Goal: Transaction & Acquisition: Purchase product/service

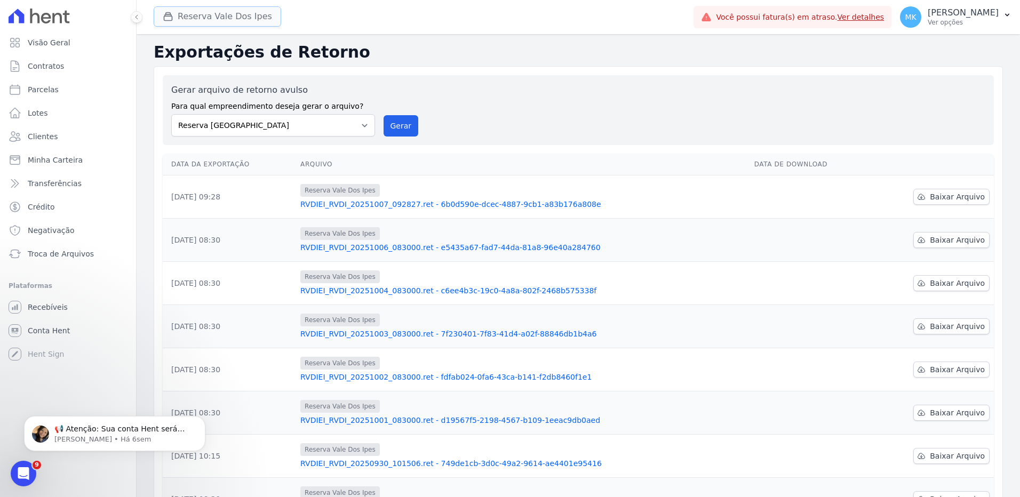
click at [232, 14] on button "Reserva Vale Dos Ipes" at bounding box center [217, 16] width 127 height 20
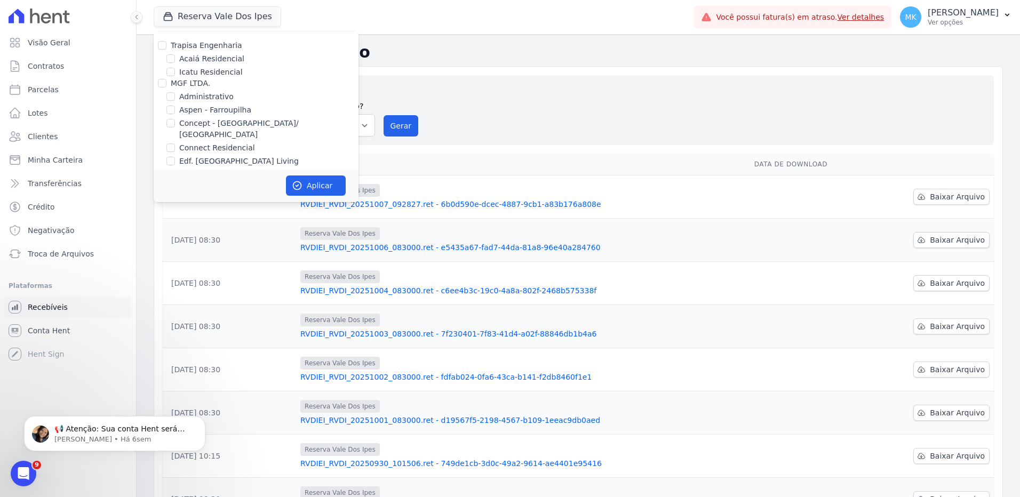
click at [46, 302] on span "Recebíveis" at bounding box center [48, 307] width 40 height 11
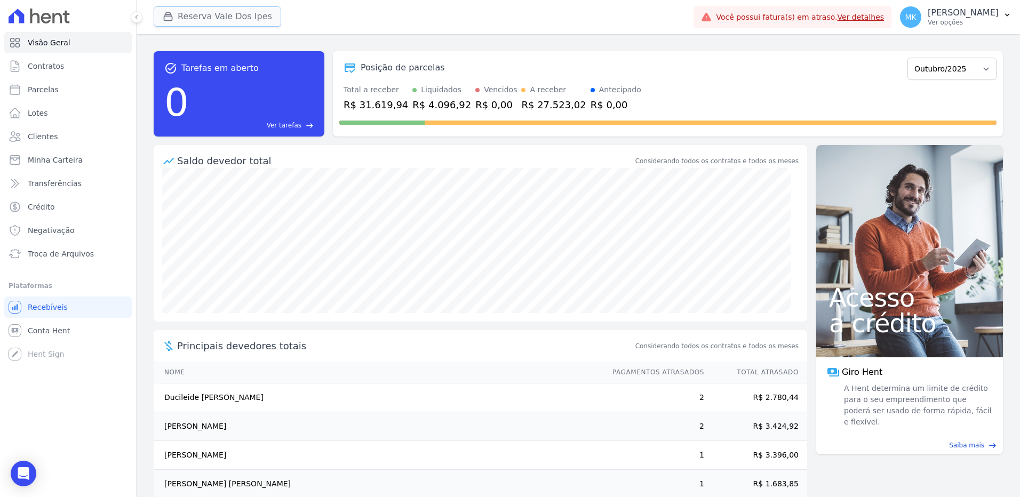
click at [212, 12] on button "Reserva Vale Dos Ipes" at bounding box center [217, 16] width 127 height 20
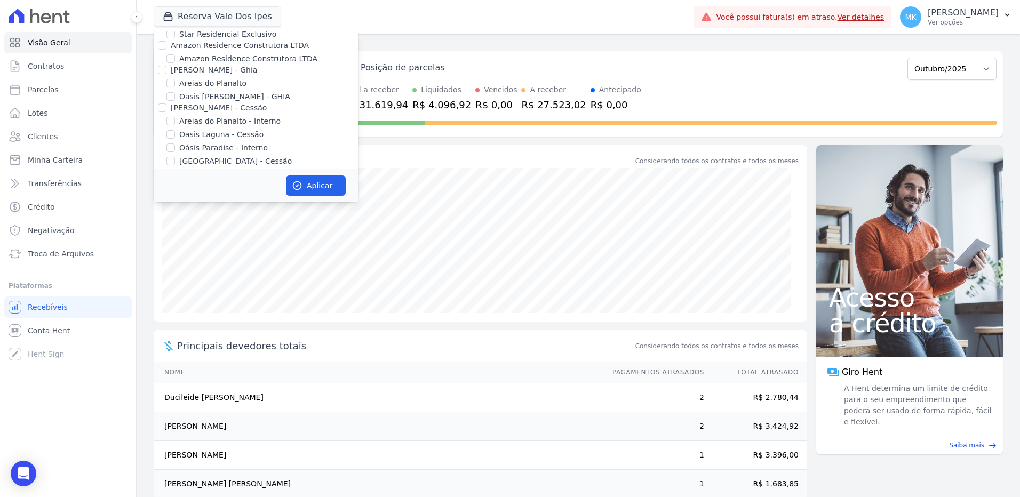
scroll to position [2989, 0]
click at [219, 166] on label "HARAS ROYAL URBANISMO" at bounding box center [229, 171] width 100 height 11
click at [175, 167] on input "HARAS ROYAL URBANISMO" at bounding box center [170, 171] width 9 height 9
checkbox input "true"
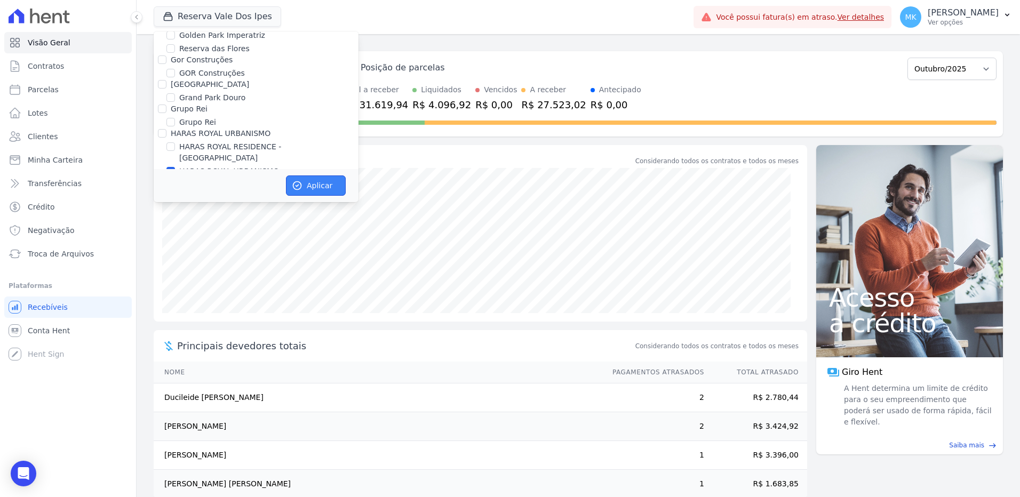
click at [314, 181] on button "Aplicar" at bounding box center [316, 185] width 60 height 20
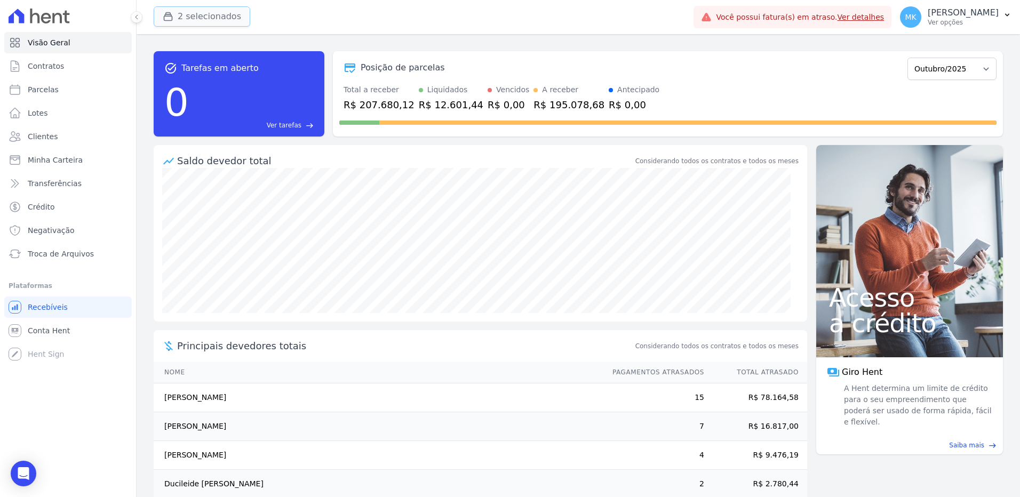
click at [213, 14] on button "2 selecionados" at bounding box center [202, 16] width 97 height 20
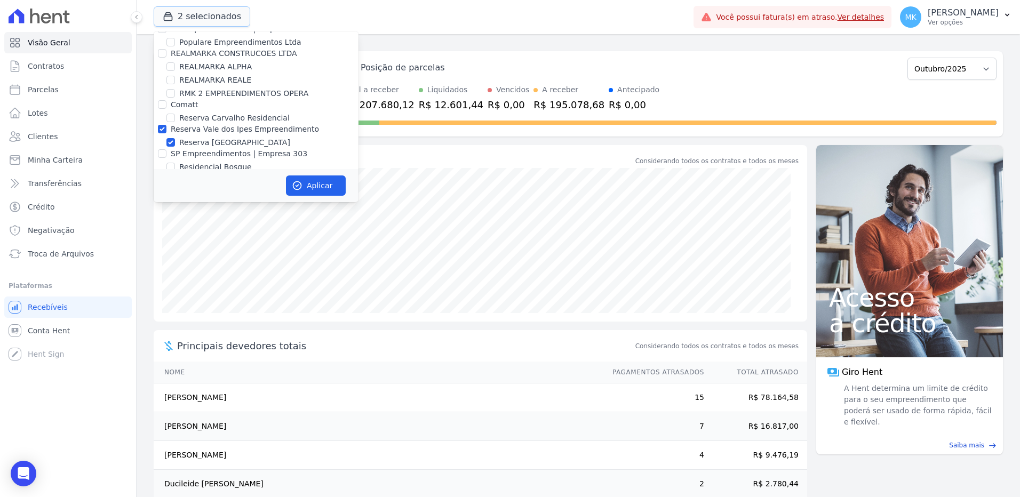
scroll to position [4818, 0]
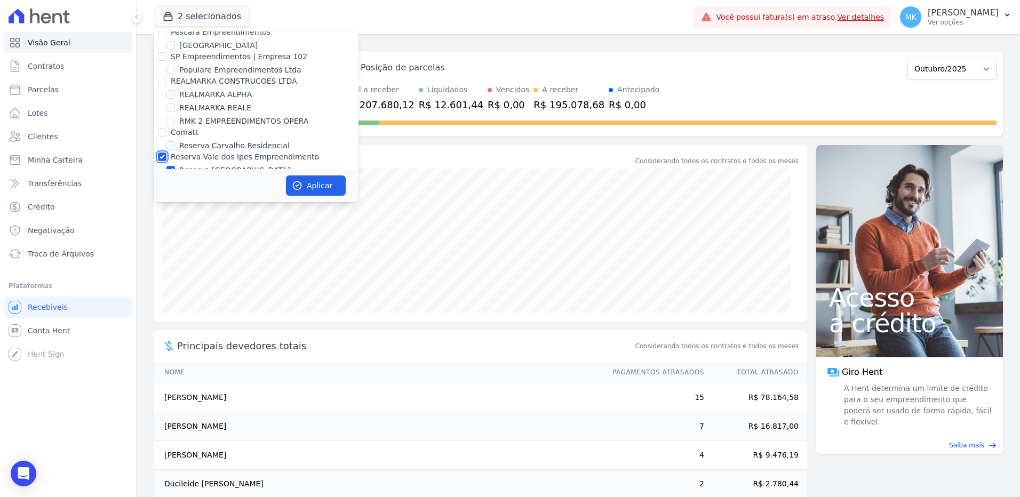
click at [161, 153] on input "Reserva Vale dos Ipes Empreendimento" at bounding box center [162, 157] width 9 height 9
checkbox input "false"
click at [319, 180] on button "Aplicar" at bounding box center [316, 185] width 60 height 20
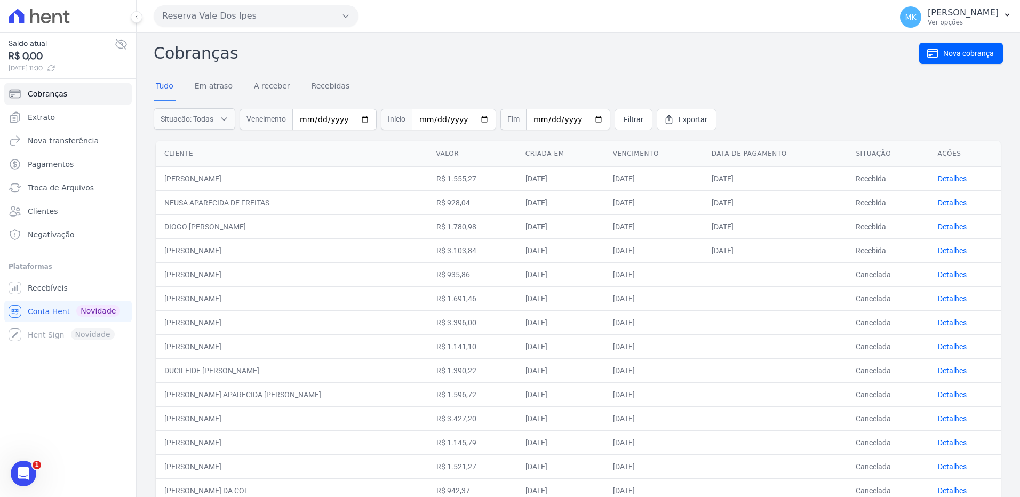
click at [243, 18] on button "Reserva Vale Dos Ipes" at bounding box center [256, 15] width 205 height 21
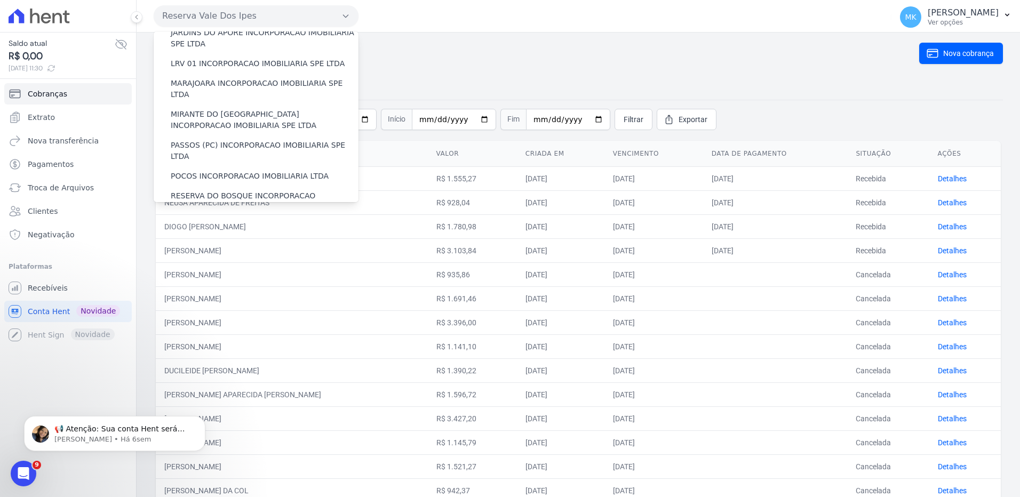
scroll to position [1067, 0]
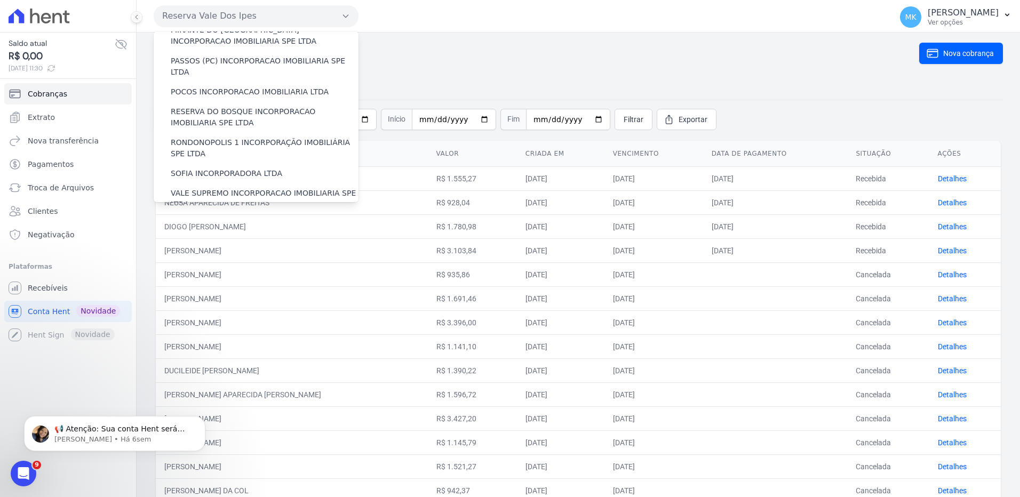
click at [441, 38] on div "Cobranças Nova cobrança Tudo Em atraso A receber Recebidas Situação: Todas Em a…" at bounding box center [578, 381] width 883 height 697
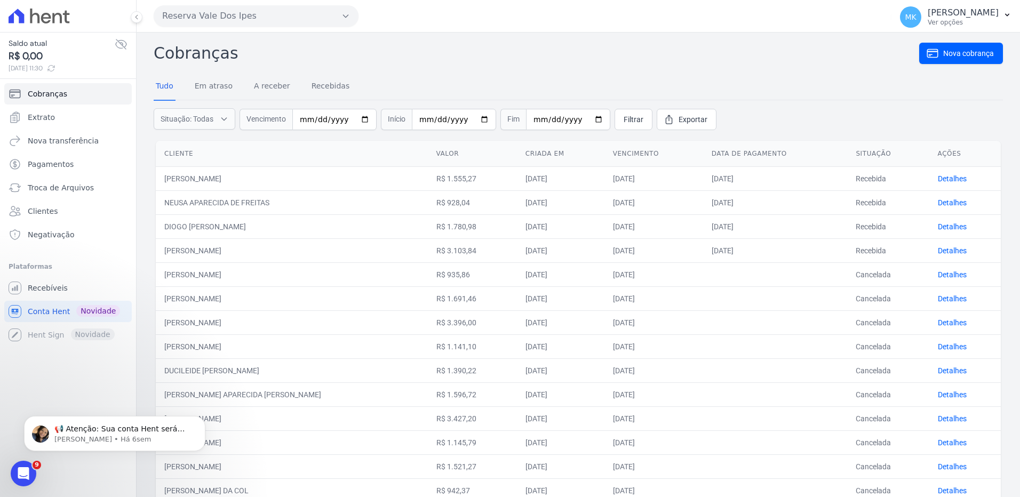
click at [342, 14] on icon "button" at bounding box center [345, 16] width 9 height 9
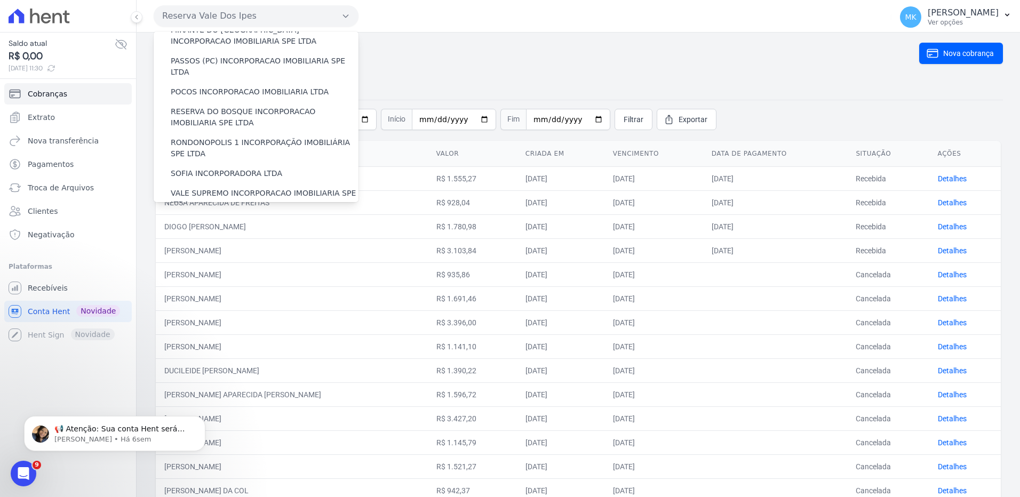
scroll to position [1320, 0]
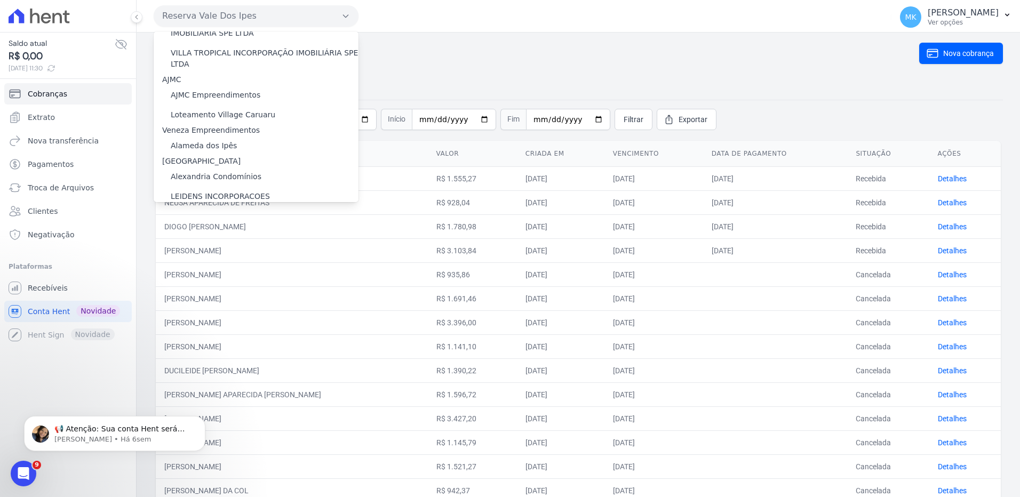
click at [258, 16] on button "Reserva Vale Dos Ipes" at bounding box center [256, 15] width 205 height 21
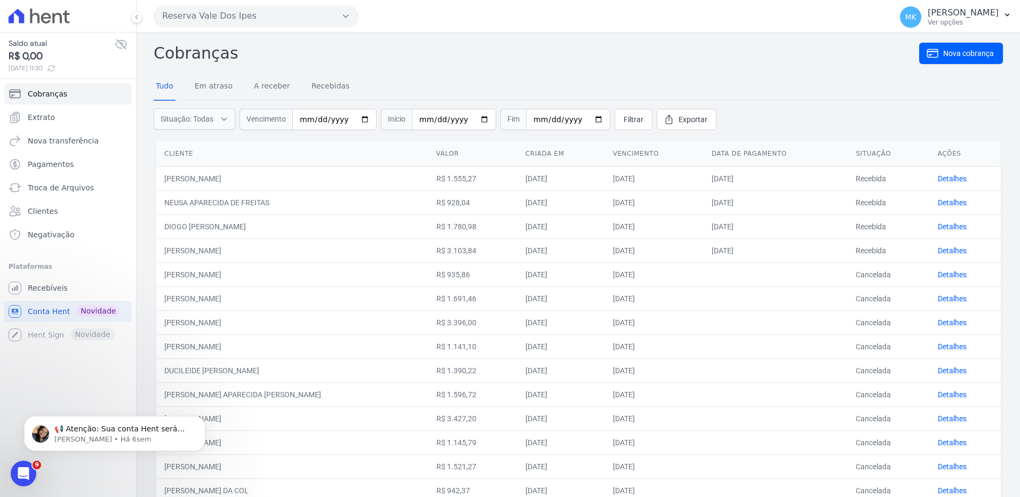
click at [258, 15] on button "Reserva Vale Dos Ipes" at bounding box center [256, 15] width 205 height 21
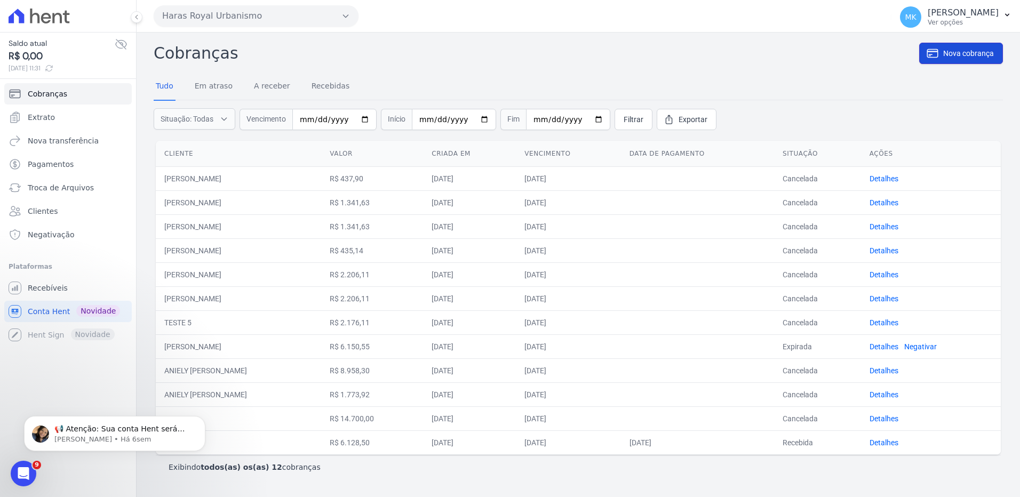
click at [959, 52] on span "Nova cobrança" at bounding box center [968, 53] width 51 height 11
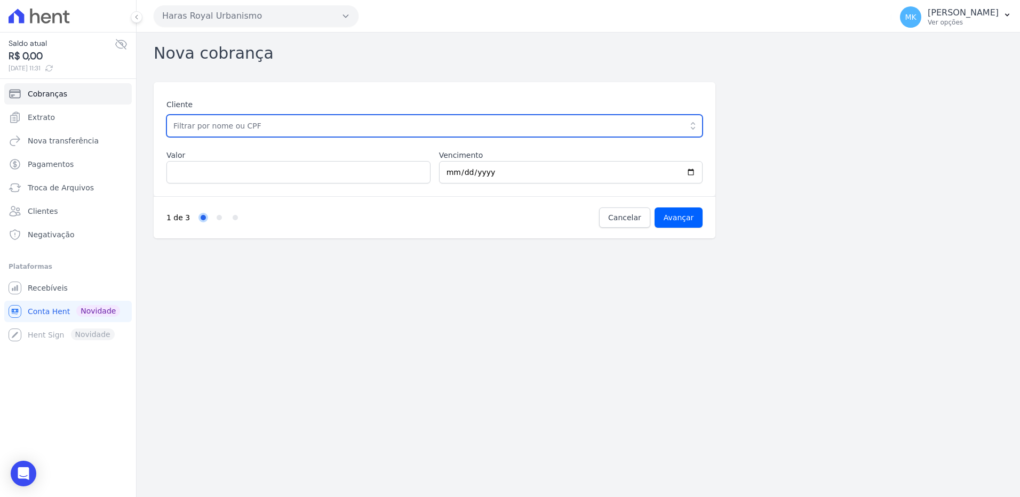
click at [259, 127] on input "text" at bounding box center [434, 126] width 536 height 22
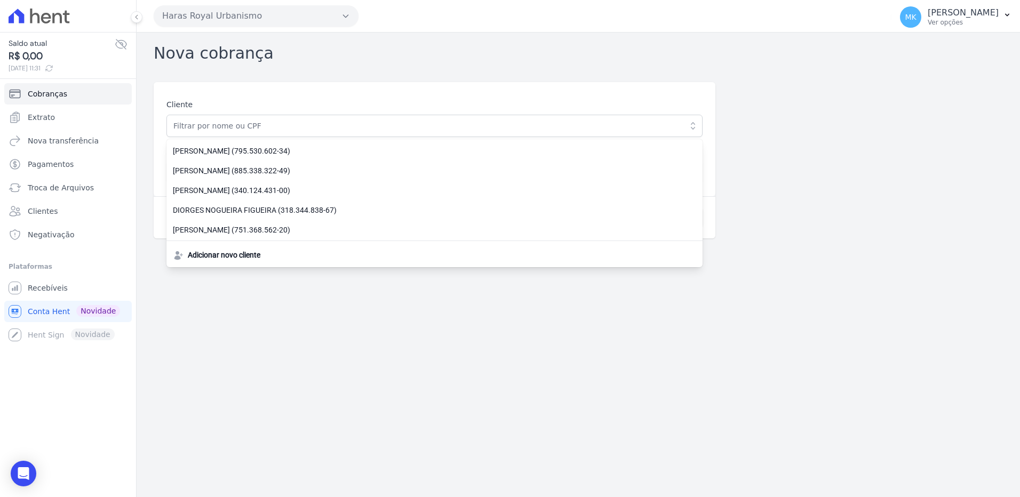
click at [333, 87] on div "Cliente ANIELY KEYKO HIDESHIMA (795.530.602-34) CAMILA LIMA PEREIRA (885.338.32…" at bounding box center [435, 139] width 562 height 114
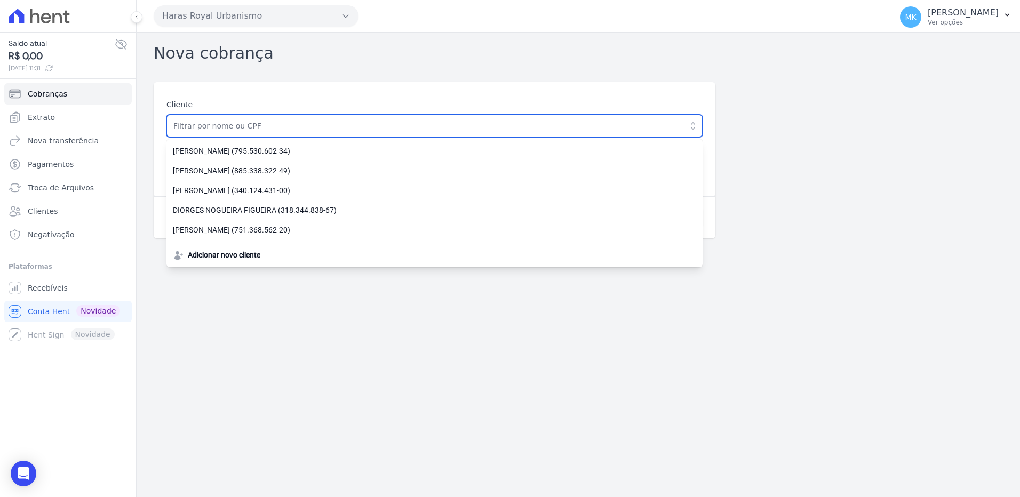
click at [262, 127] on input "text" at bounding box center [434, 126] width 536 height 22
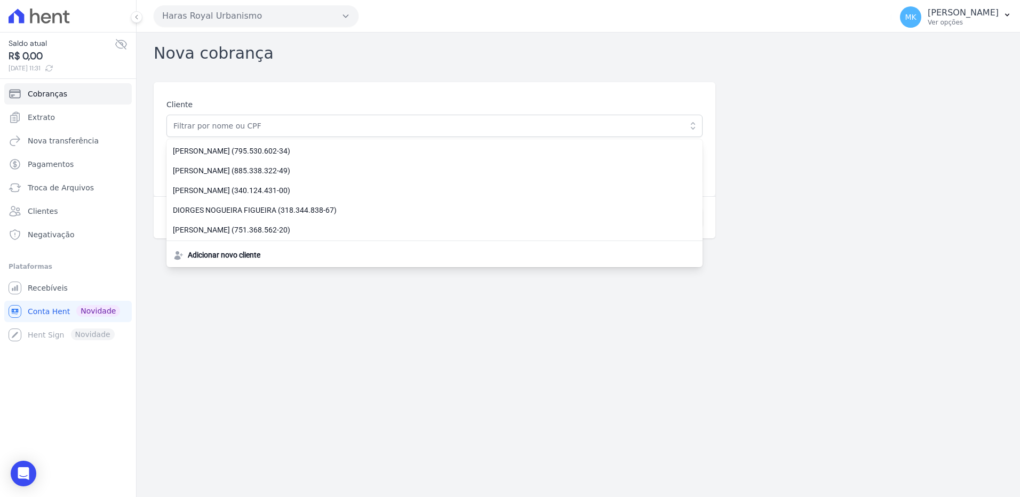
click at [0, 160] on html "Saldo atual R$ 0,00 07/10/2025, 11:31 Cobranças Extrato Nova transferência Paga…" at bounding box center [510, 248] width 1020 height 497
click at [412, 437] on div "Nova cobrança Cliente ANIELY KEYKO HIDESHIMA (795.530.602-34) CAMILA LIMA PEREI…" at bounding box center [578, 265] width 883 height 464
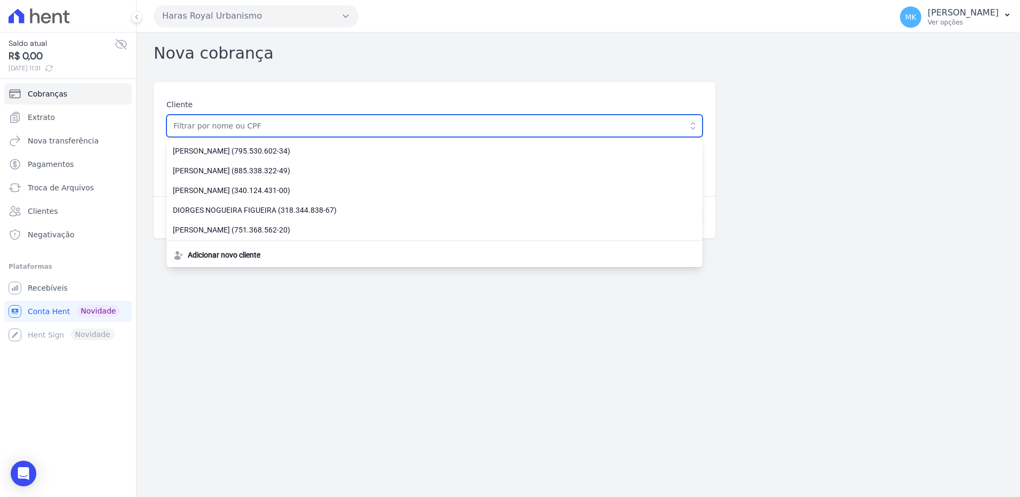
click at [215, 120] on input "text" at bounding box center [434, 126] width 536 height 22
click at [245, 120] on input "text" at bounding box center [434, 126] width 536 height 22
paste input "[PERSON_NAME]"
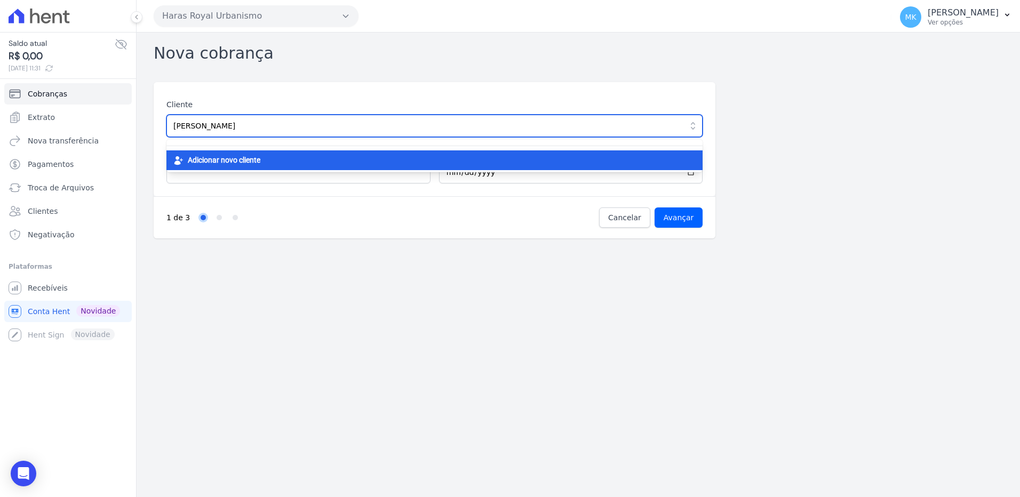
type input "[PERSON_NAME]"
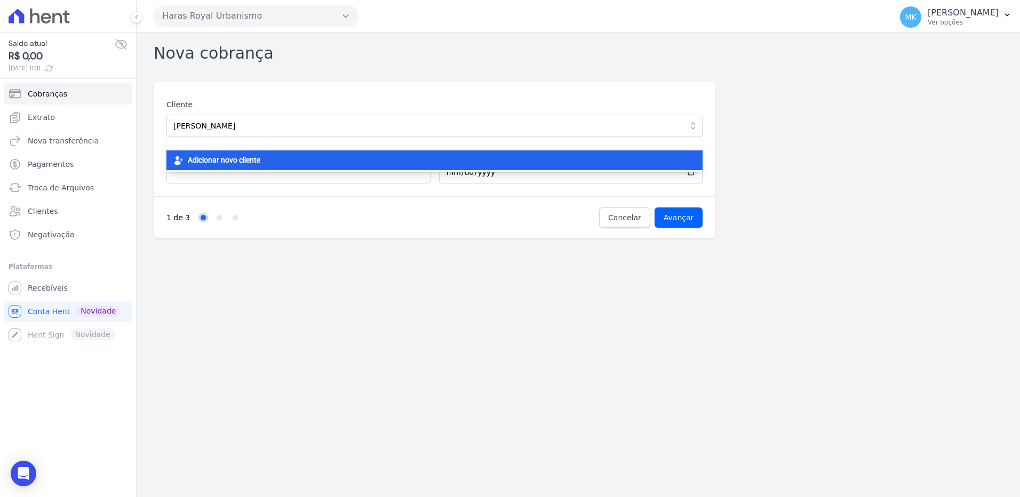
click at [235, 158] on span "Adicionar novo cliente" at bounding box center [224, 160] width 73 height 11
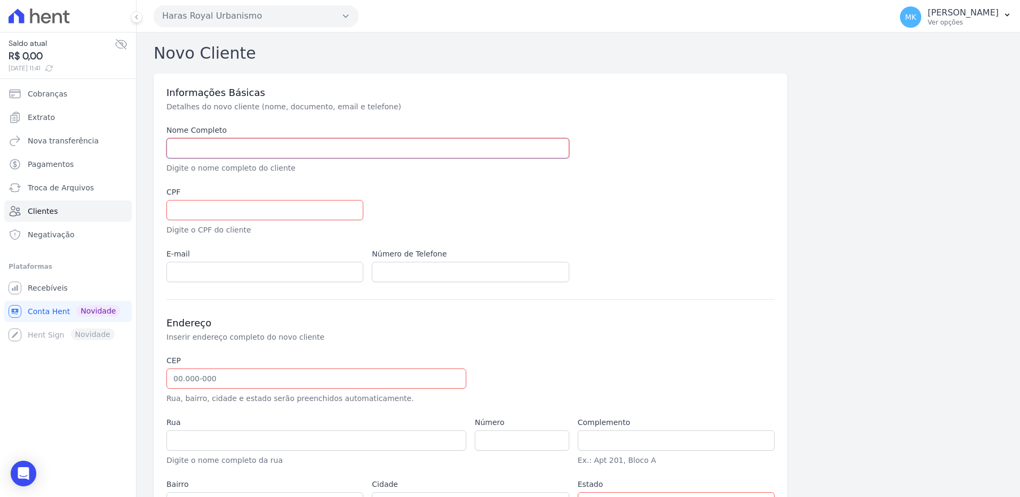
click at [225, 148] on input "text" at bounding box center [367, 148] width 403 height 20
paste input "Rafael de Sousa Ribeiro"
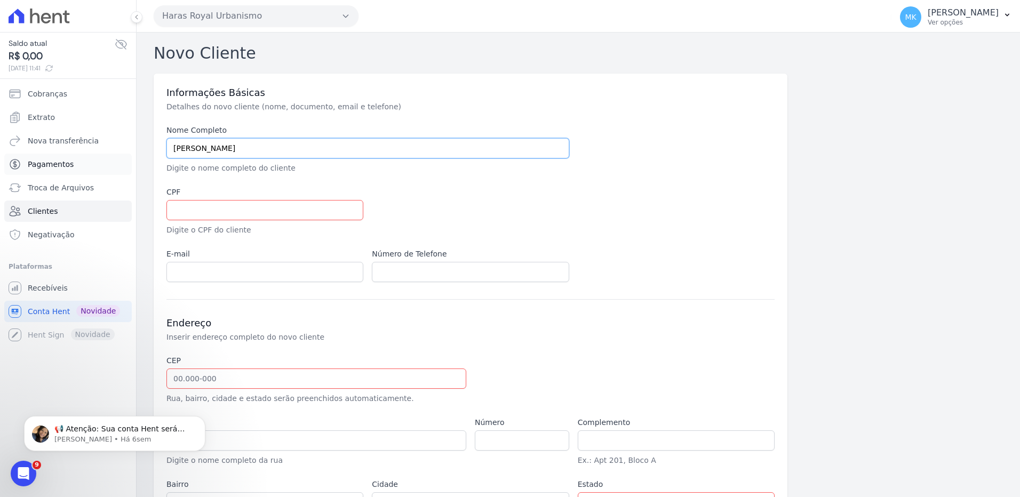
type input "Rafael de Sousa Ribeiro"
click at [192, 213] on input "text" at bounding box center [264, 210] width 197 height 20
paste input "991.624.232-15"
type input "991.624.232-15"
click at [214, 267] on input "email" at bounding box center [264, 272] width 197 height 20
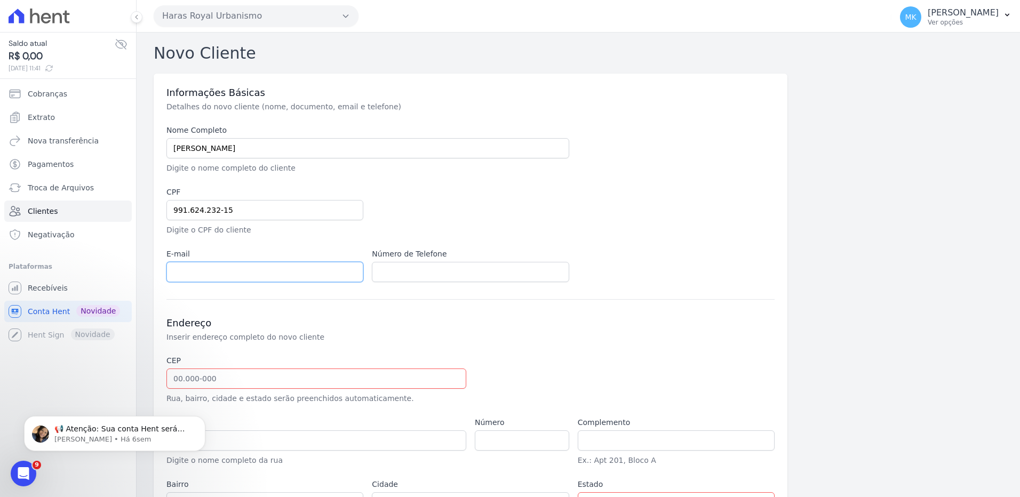
paste input "rafaelribeiro1983@outlook.com.br"
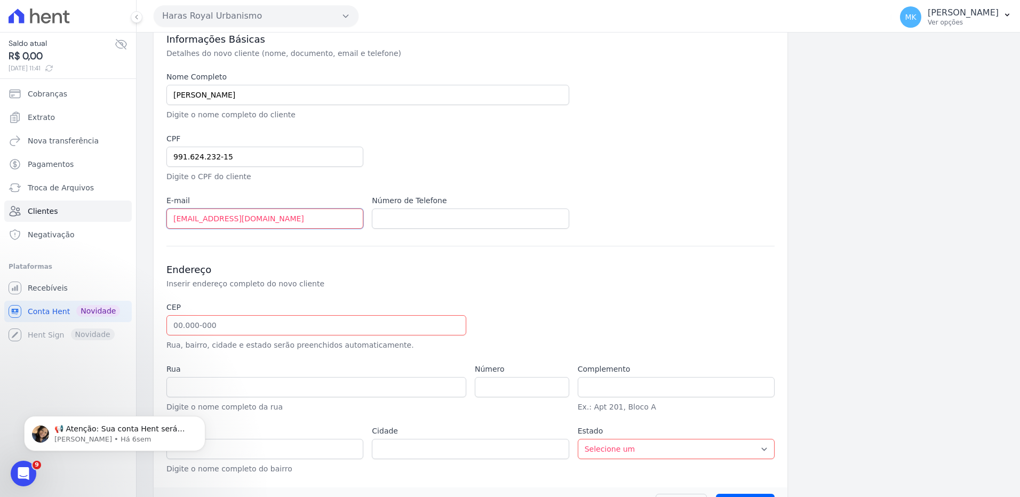
type input "rafaelribeiro1983@outlook.com.br"
click at [314, 330] on input "text" at bounding box center [316, 325] width 300 height 20
click at [291, 326] on input "text" at bounding box center [316, 325] width 300 height 20
paste input "69.306-270"
type input "69.306-270"
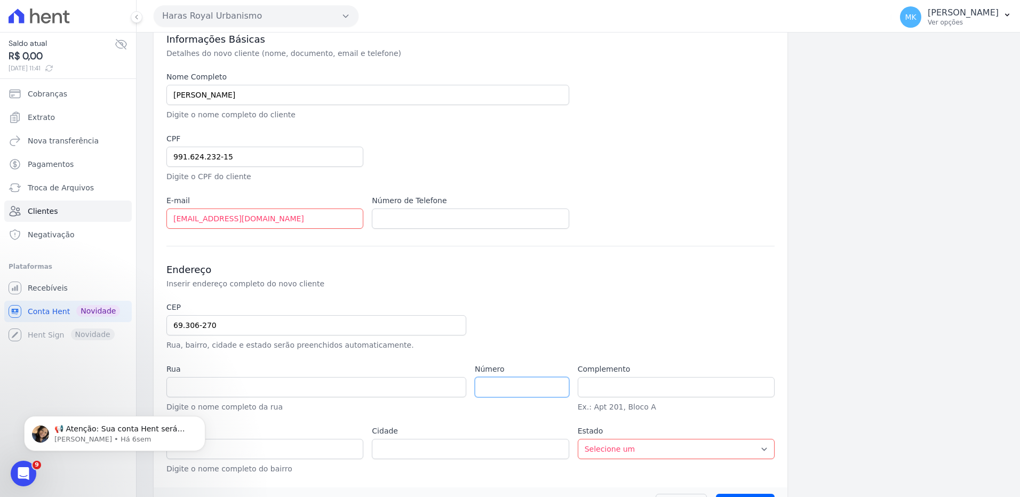
type input "Rua Lourival Soares da Silva"
type input "Nossa Senhora Aparecida"
type input "Boa Vista"
select select "RR"
click at [529, 382] on input "number" at bounding box center [522, 387] width 94 height 20
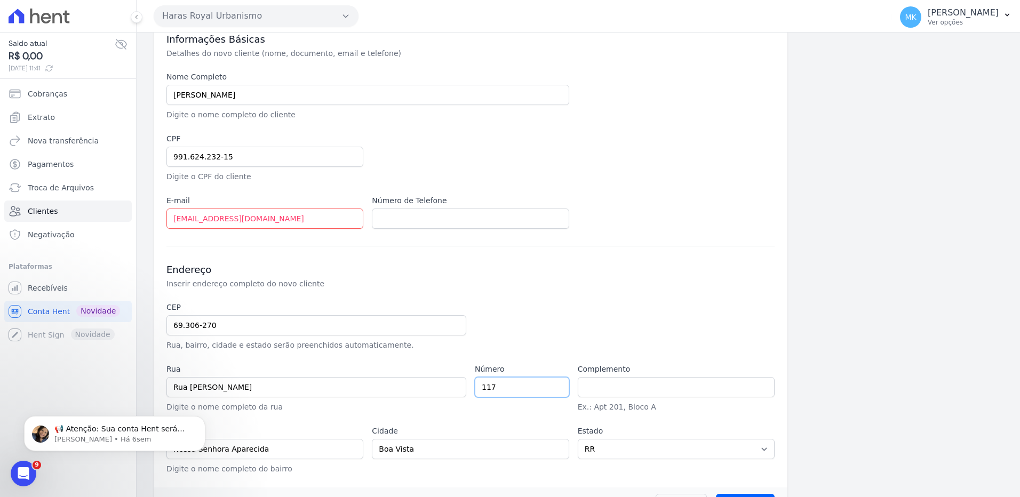
type input "117"
click at [669, 396] on input "text" at bounding box center [676, 387] width 197 height 20
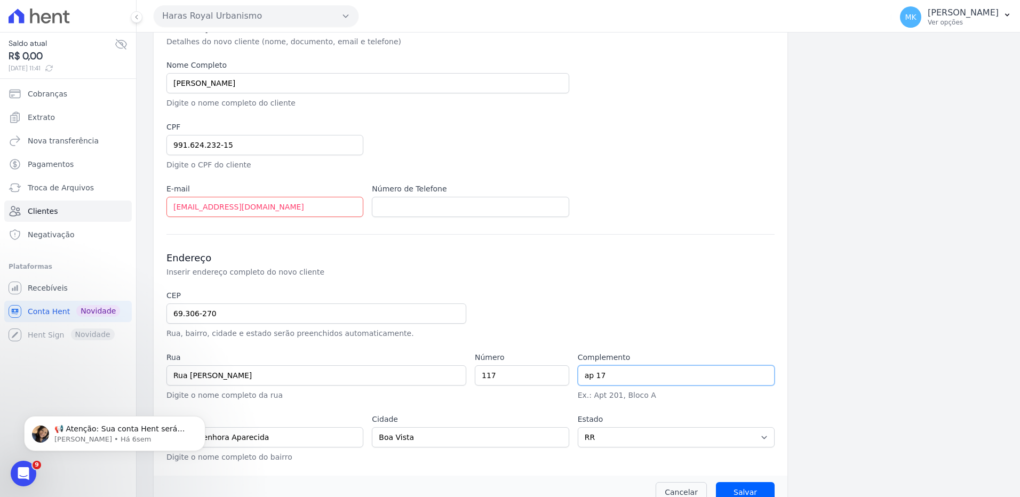
scroll to position [85, 0]
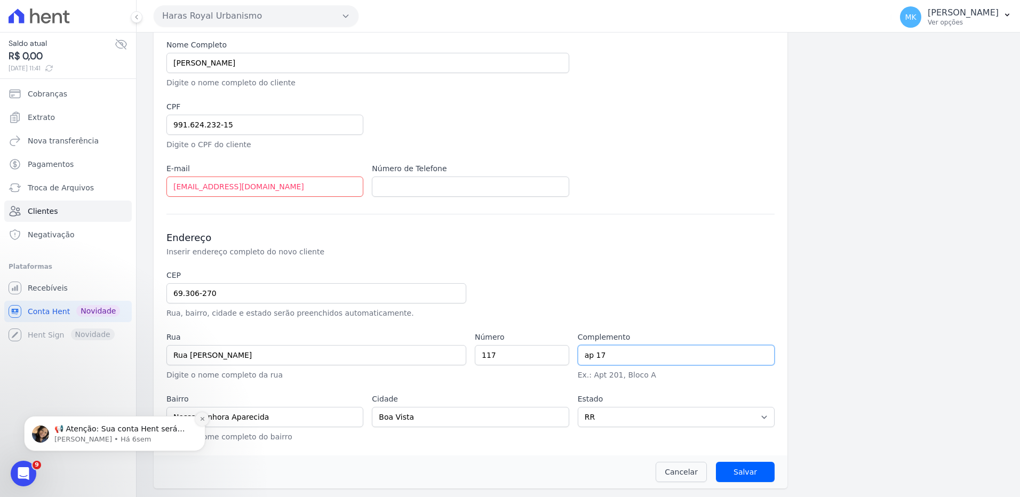
type input "ap 17"
click at [199, 419] on icon "Dismiss notification" at bounding box center [202, 419] width 6 height 6
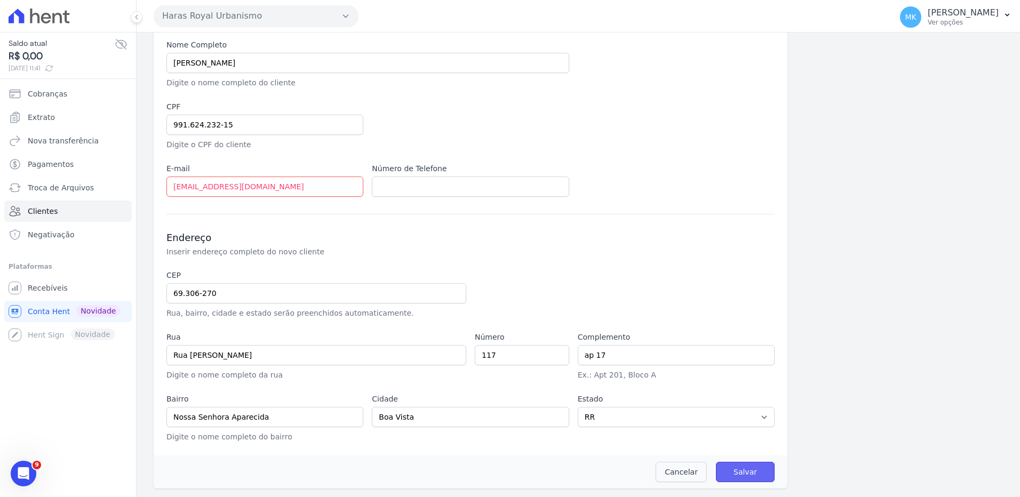
click at [752, 472] on input "Salvar" at bounding box center [745, 472] width 59 height 20
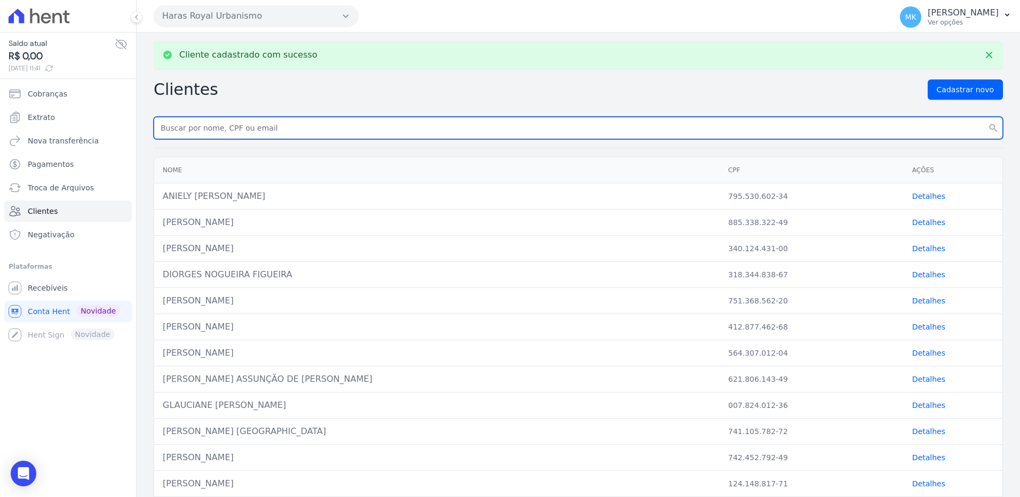
click at [243, 123] on input "text" at bounding box center [578, 128] width 849 height 22
click at [324, 124] on input "rafael" at bounding box center [578, 128] width 849 height 22
drag, startPoint x: 324, startPoint y: 124, endPoint x: 158, endPoint y: 109, distance: 166.6
click at [158, 109] on div "Cliente cadastrado com sucesso Clientes Cadastrar novo rafael search Nome CPF A…" at bounding box center [578, 458] width 883 height 851
type input "rafael"
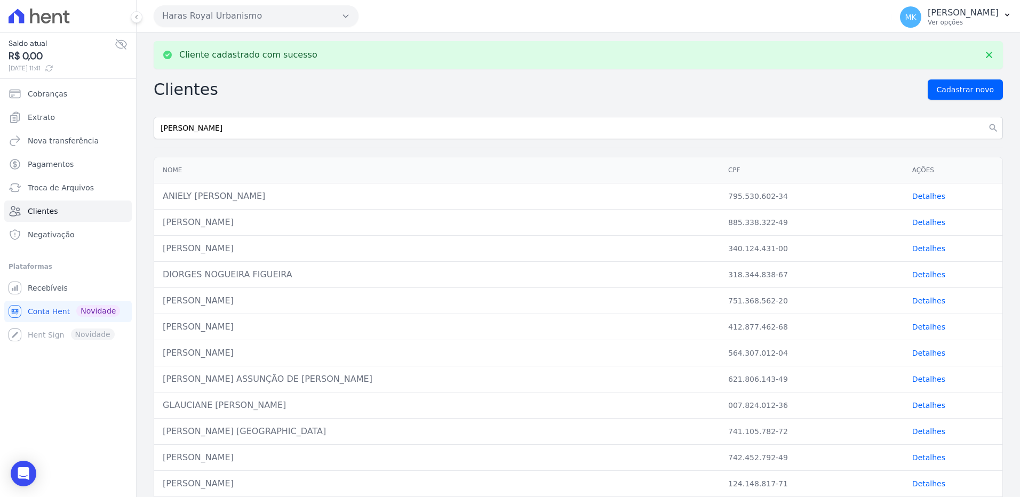
click at [290, 69] on div "Cliente cadastrado com sucesso Clientes Cadastrar novo rafael search Nome CPF A…" at bounding box center [578, 458] width 883 height 851
click at [985, 54] on icon at bounding box center [988, 55] width 6 height 6
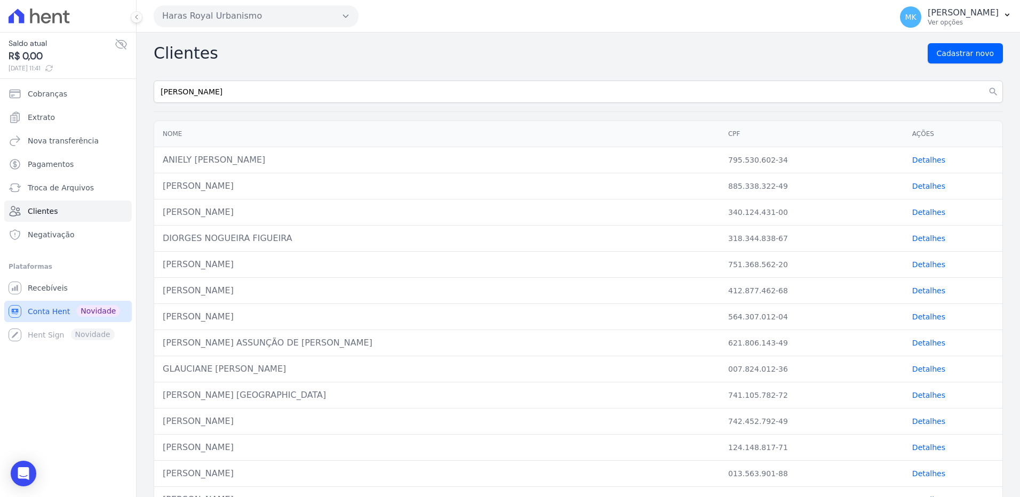
click at [56, 309] on span "Conta Hent" at bounding box center [49, 311] width 42 height 11
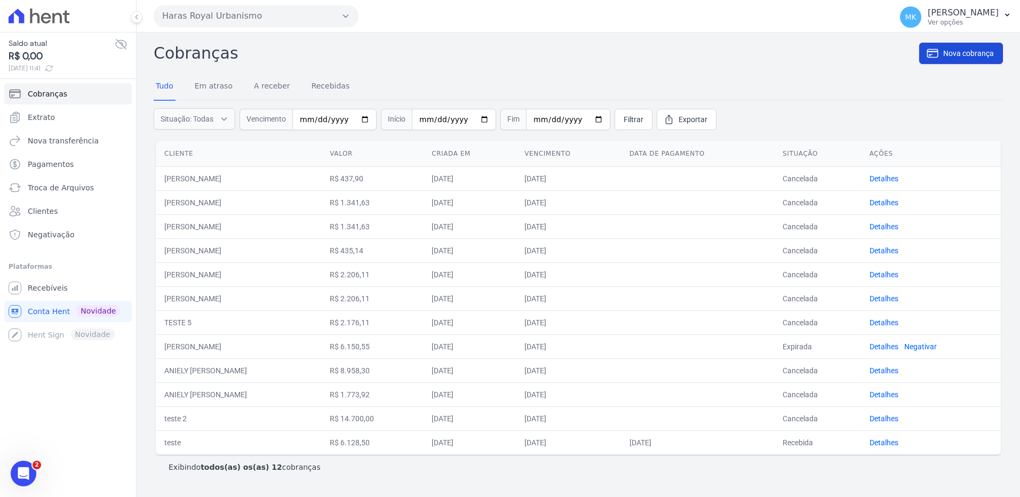
click at [965, 50] on span "Nova cobrança" at bounding box center [968, 53] width 51 height 11
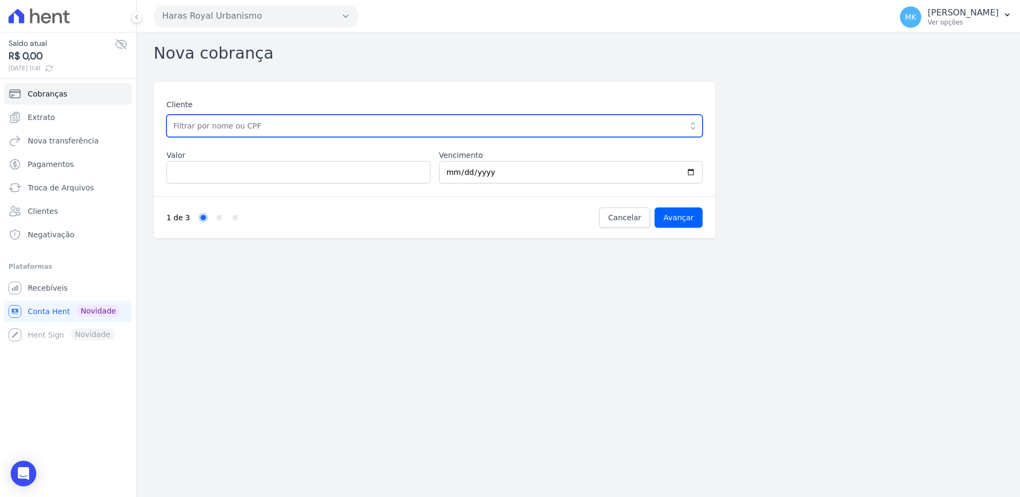
click at [243, 121] on input "text" at bounding box center [434, 126] width 536 height 22
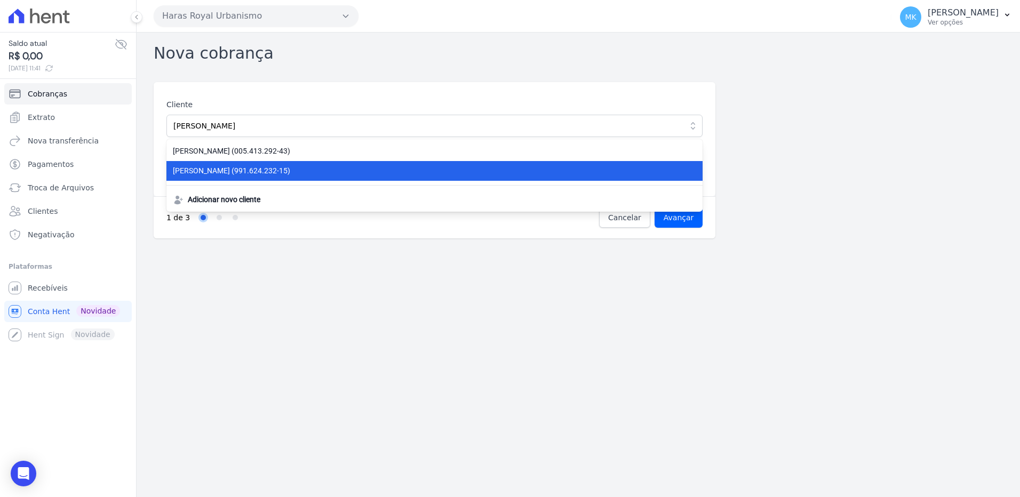
click at [228, 173] on span "Rafael de Sousa Ribeiro (991.624.232-15)" at bounding box center [428, 170] width 510 height 11
type input "[PERSON_NAME]"
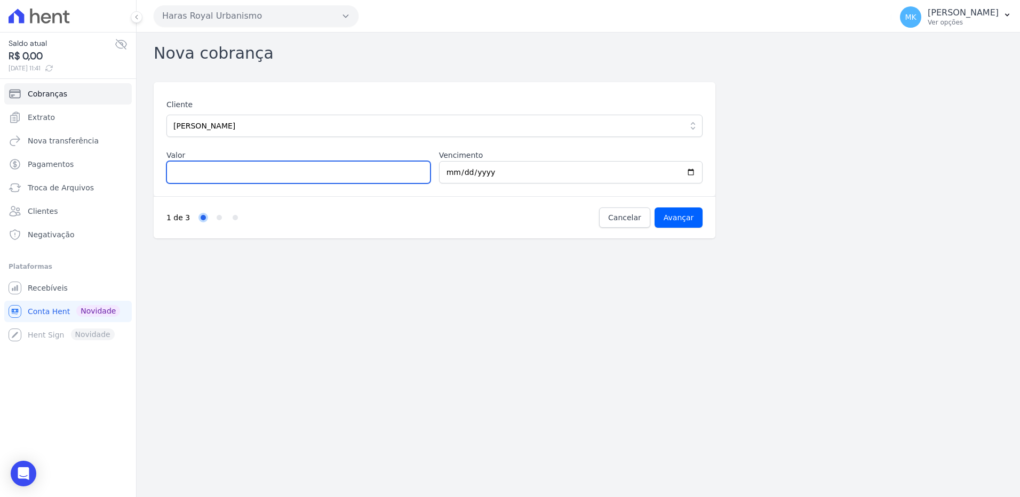
click at [228, 173] on input "Valor" at bounding box center [298, 172] width 264 height 22
click at [212, 178] on input "Valor" at bounding box center [298, 172] width 264 height 22
type input "4016.25"
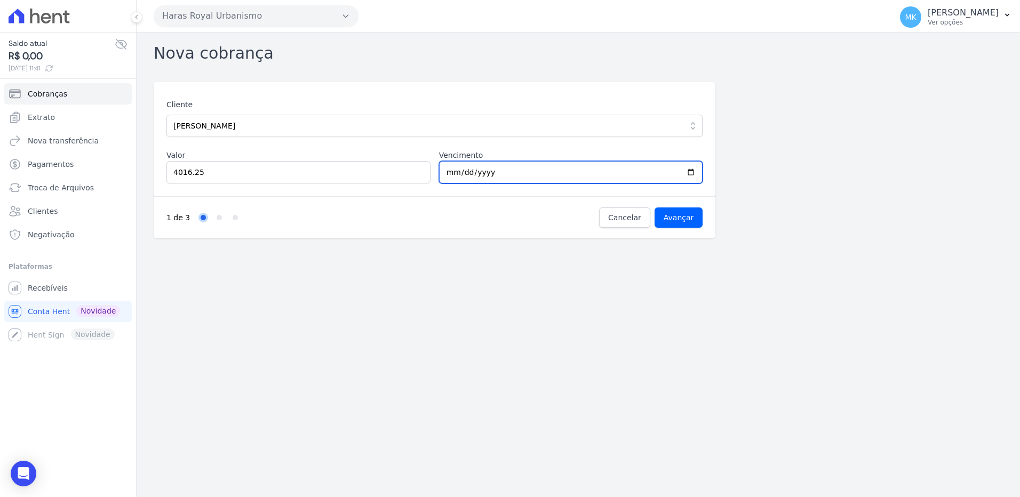
click at [689, 170] on input "2025-10-08" at bounding box center [571, 172] width 264 height 22
type input "2025-10-07"
click at [542, 169] on input "2025-10-07" at bounding box center [571, 172] width 264 height 22
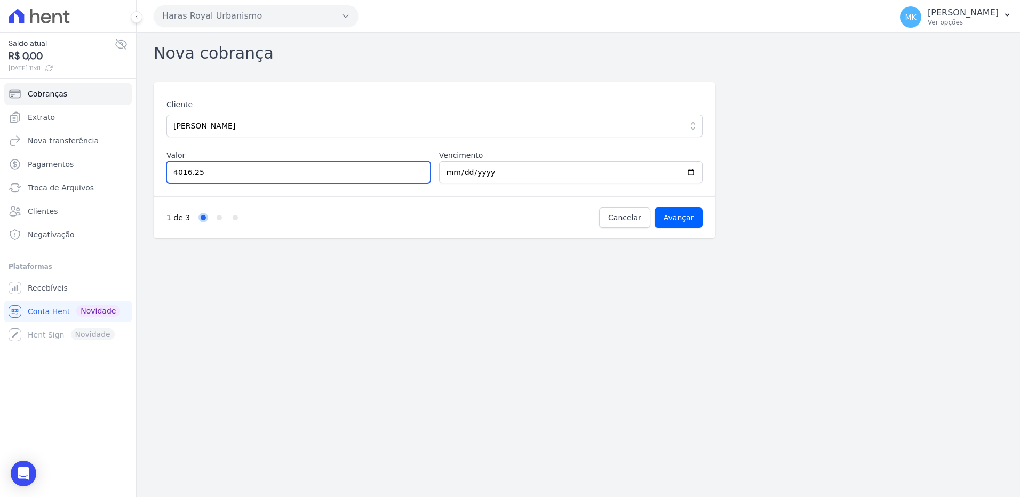
click at [182, 167] on input "4016.25" at bounding box center [298, 172] width 264 height 22
click at [231, 166] on input "4046.25" at bounding box center [298, 172] width 264 height 22
type input "4046.25"
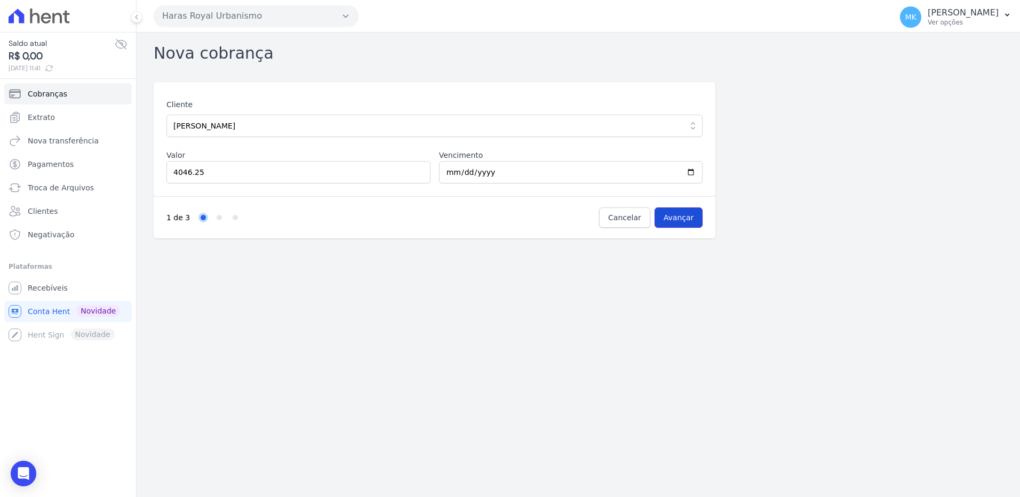
click at [675, 215] on input "Avançar" at bounding box center [678, 217] width 49 height 20
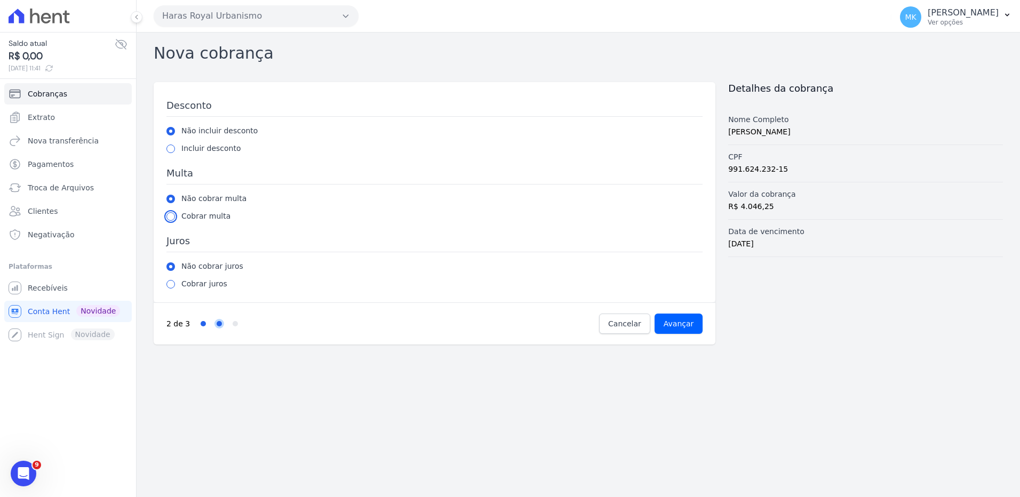
click at [171, 218] on input "radio" at bounding box center [170, 216] width 9 height 9
radio input "true"
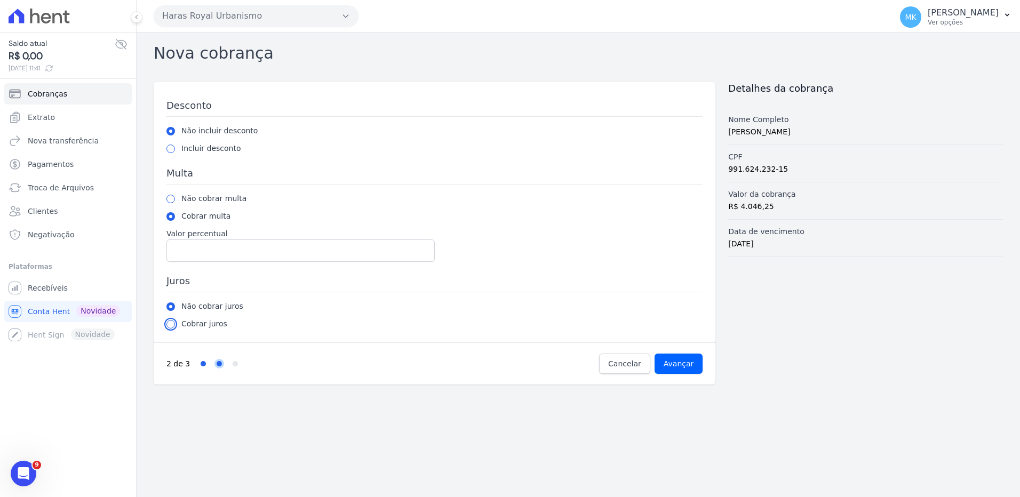
click at [170, 320] on input "radio" at bounding box center [170, 324] width 9 height 9
radio input "true"
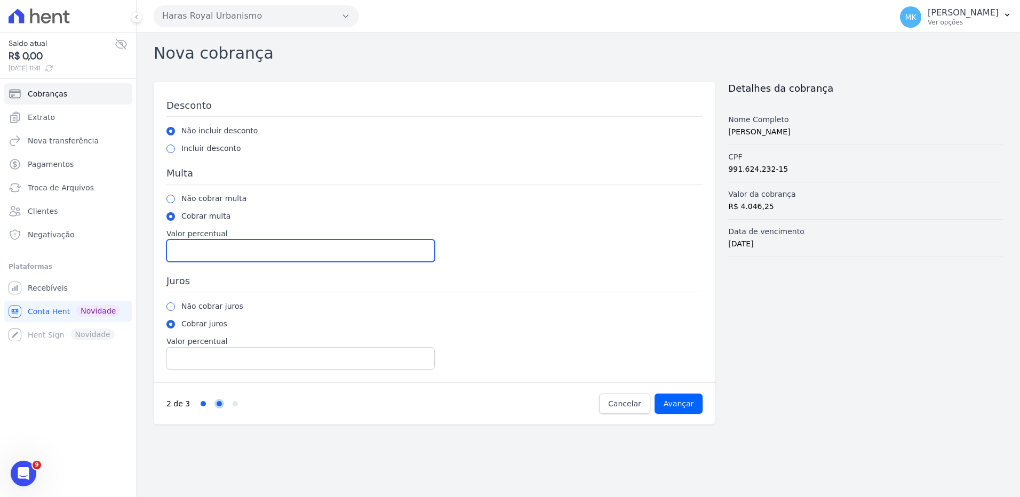
click at [209, 255] on input "Valor percentual" at bounding box center [300, 250] width 268 height 22
type input "2"
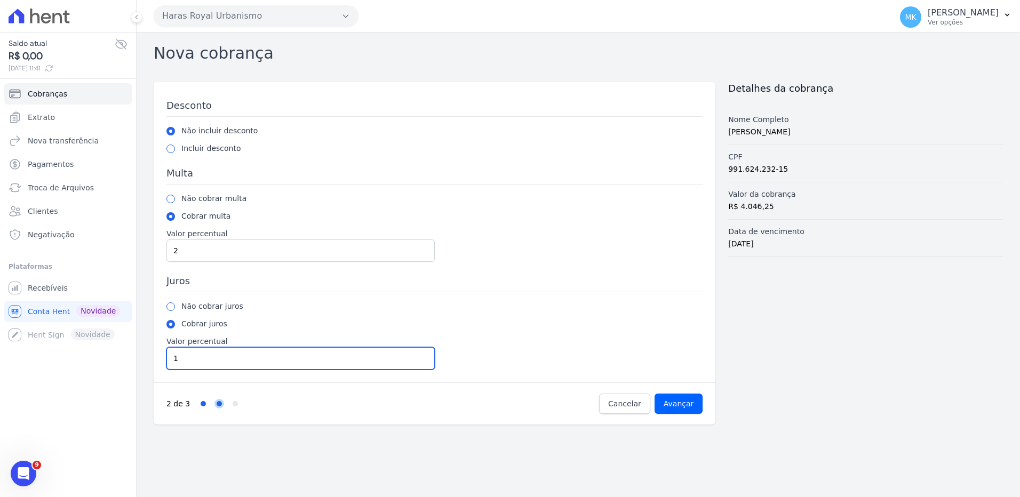
type input "1"
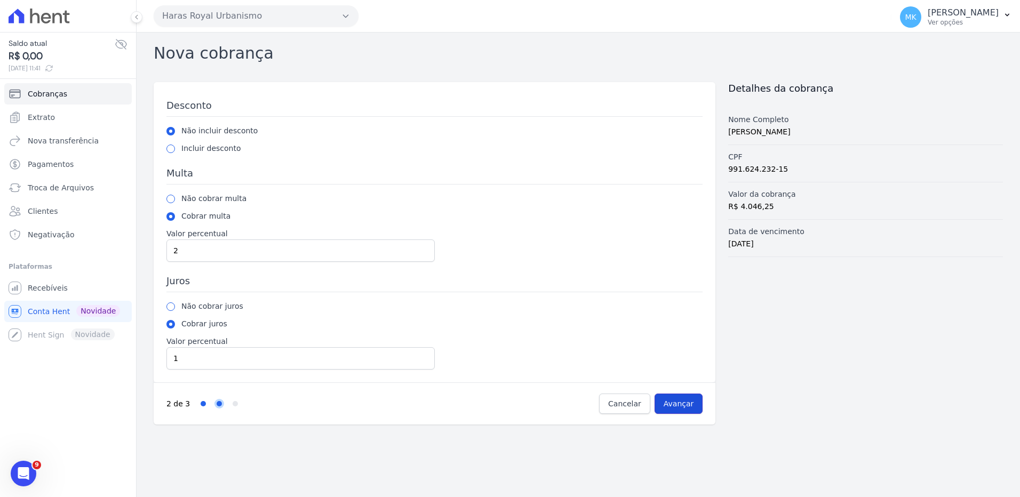
click at [684, 400] on input "Avançar" at bounding box center [678, 404] width 49 height 20
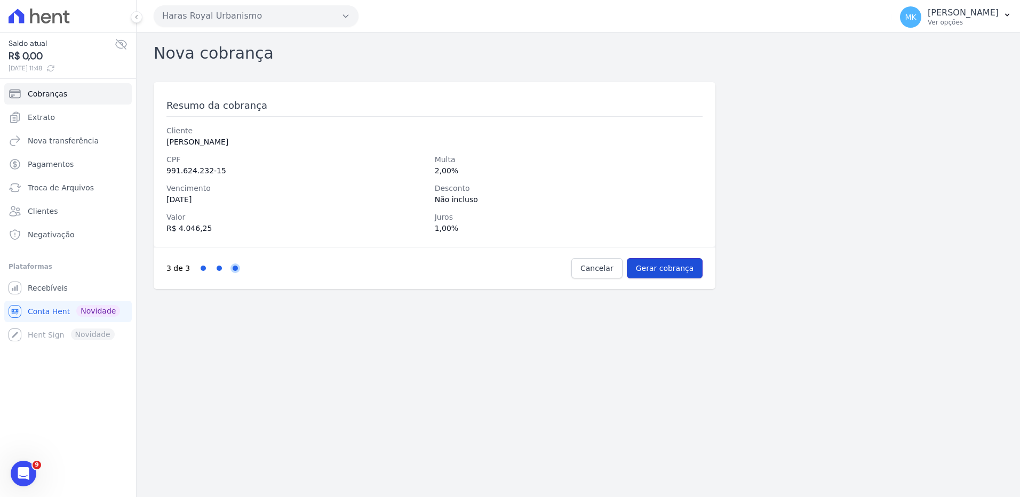
click at [662, 270] on input "Gerar cobrança" at bounding box center [665, 268] width 76 height 20
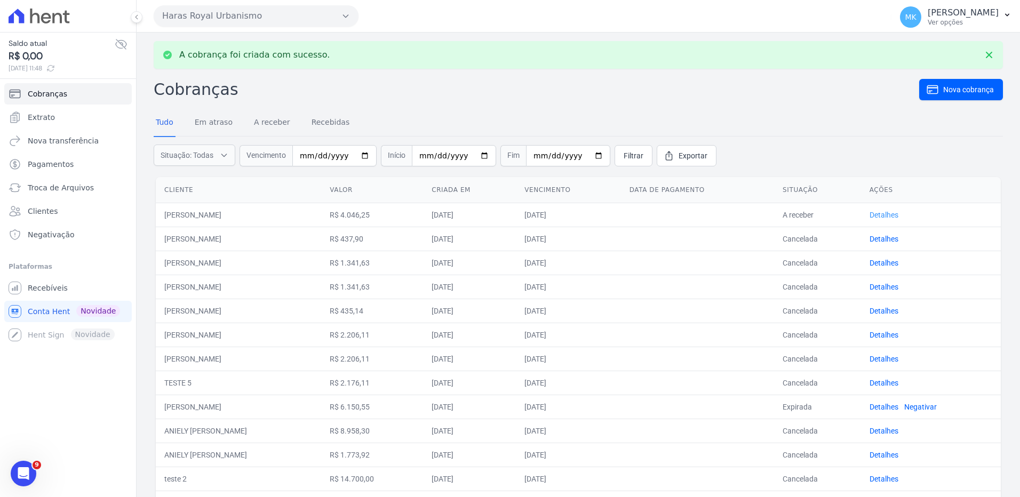
click at [873, 214] on link "Detalhes" at bounding box center [883, 215] width 29 height 9
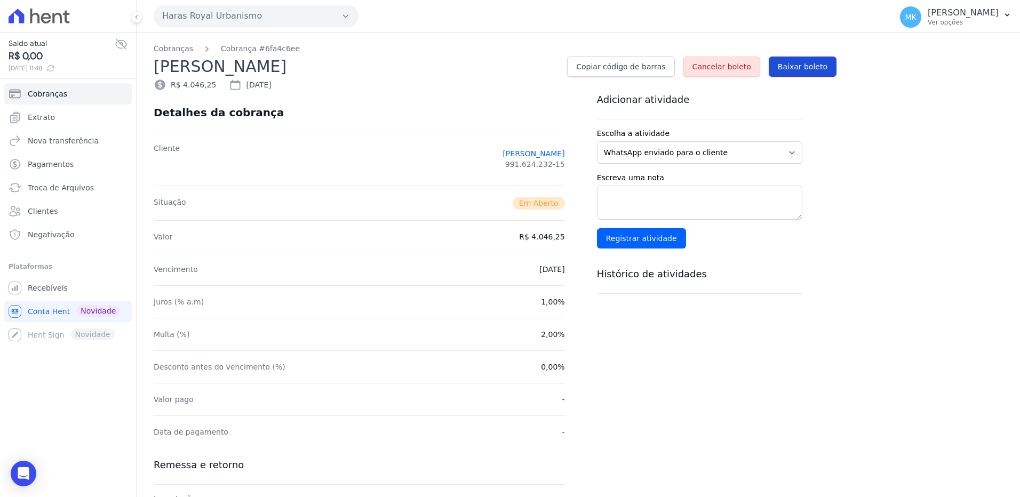
click at [801, 68] on span "Baixar boleto" at bounding box center [802, 66] width 50 height 11
